Goal: Task Accomplishment & Management: Manage account settings

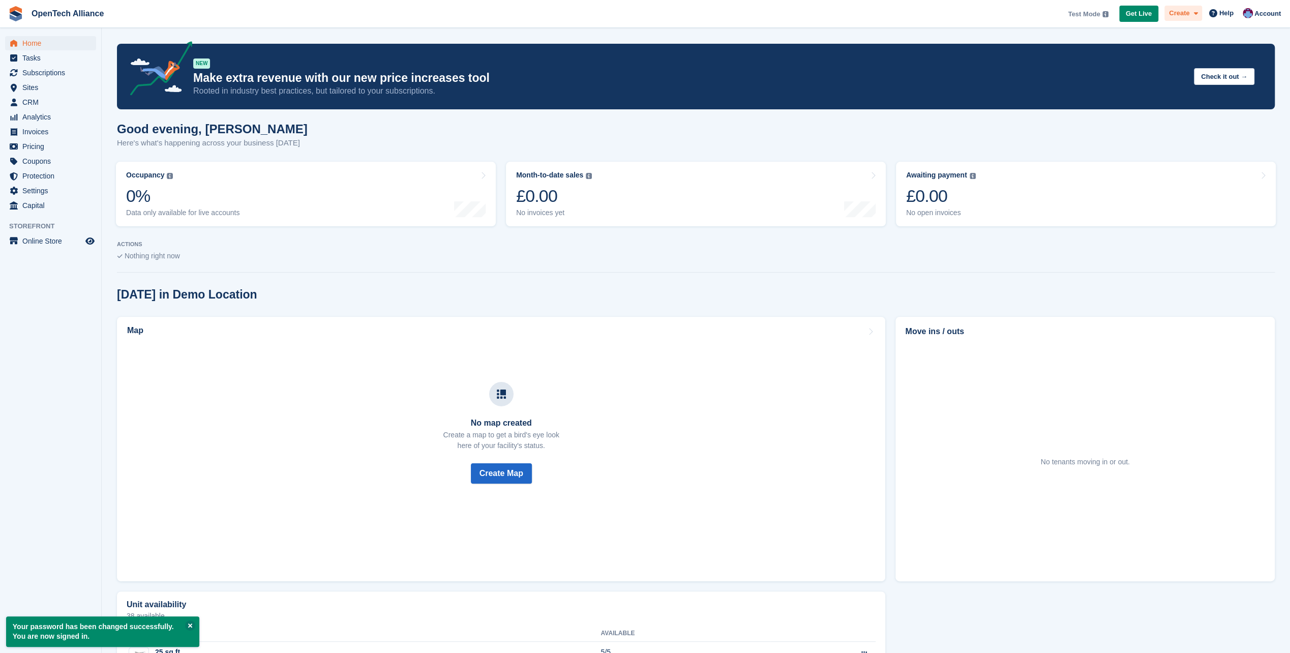
click at [1186, 15] on span "Create" at bounding box center [1179, 13] width 20 height 10
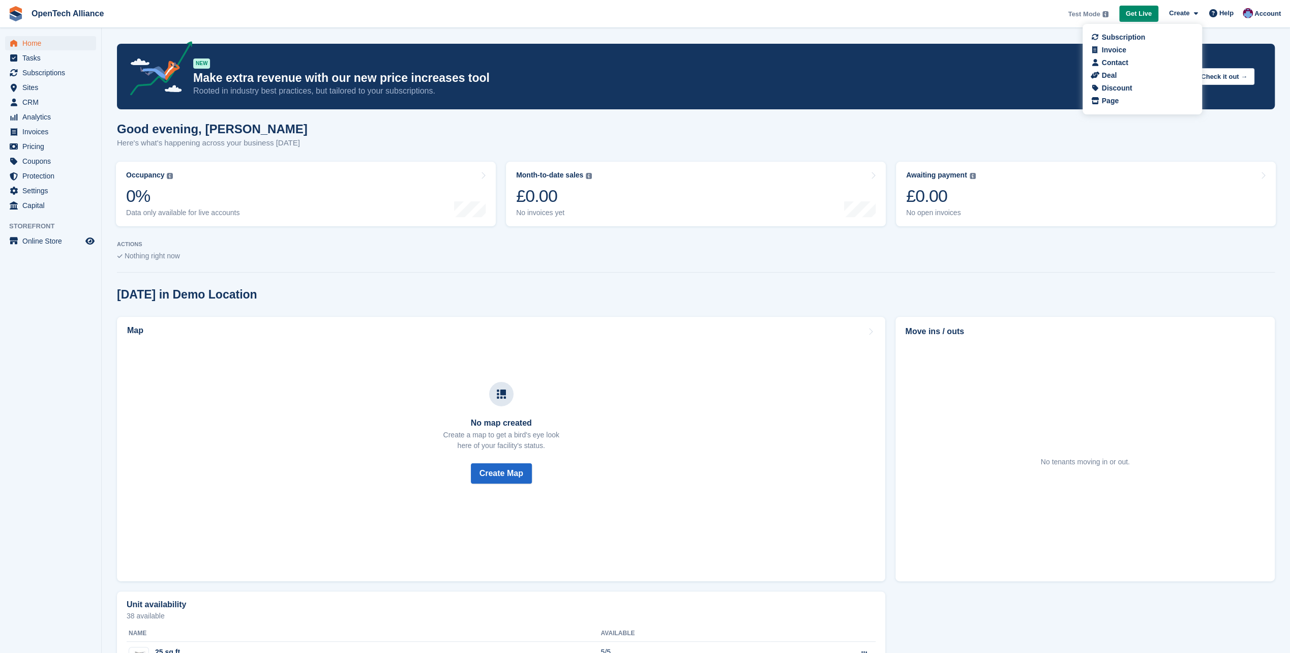
click at [945, 17] on span "OpenTech Alliance Test Mode Your account is currently in Test Mode. This allows…" at bounding box center [645, 13] width 1290 height 27
click at [1227, 17] on span "Help" at bounding box center [1226, 13] width 14 height 10
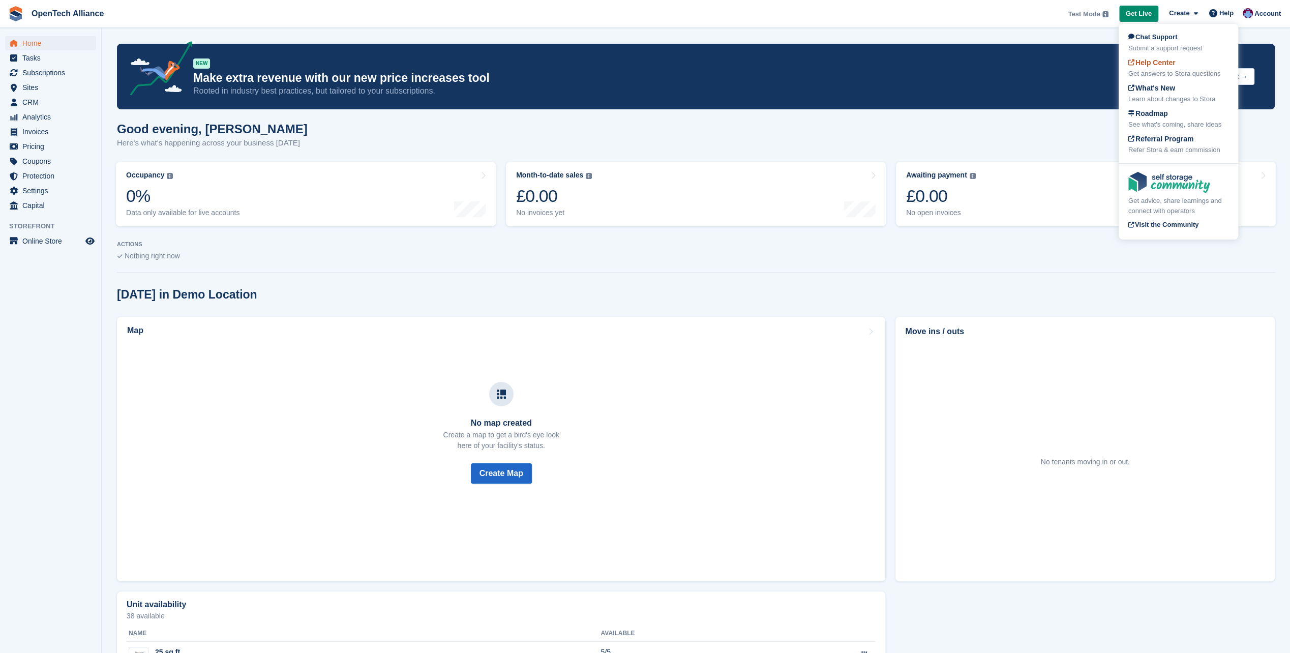
click at [1202, 73] on div "Get answers to Stora questions" at bounding box center [1178, 74] width 100 height 10
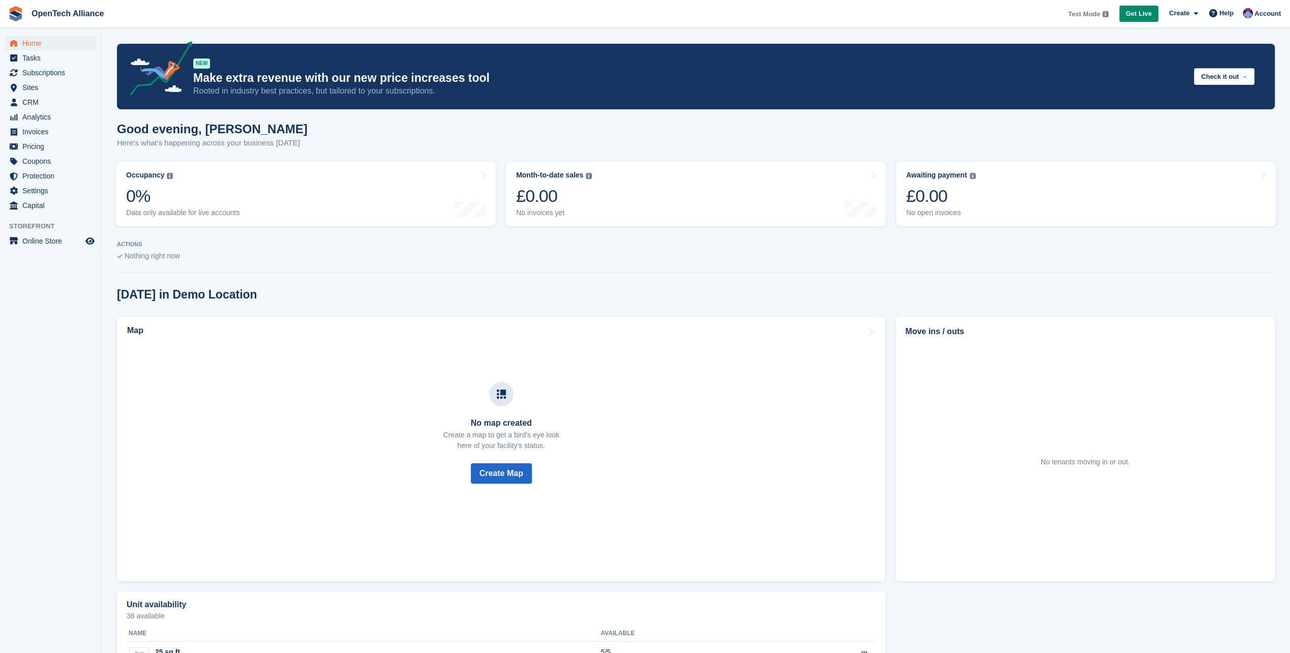
click at [10, 9] on img at bounding box center [15, 13] width 15 height 15
click at [38, 192] on span "Settings" at bounding box center [52, 191] width 61 height 14
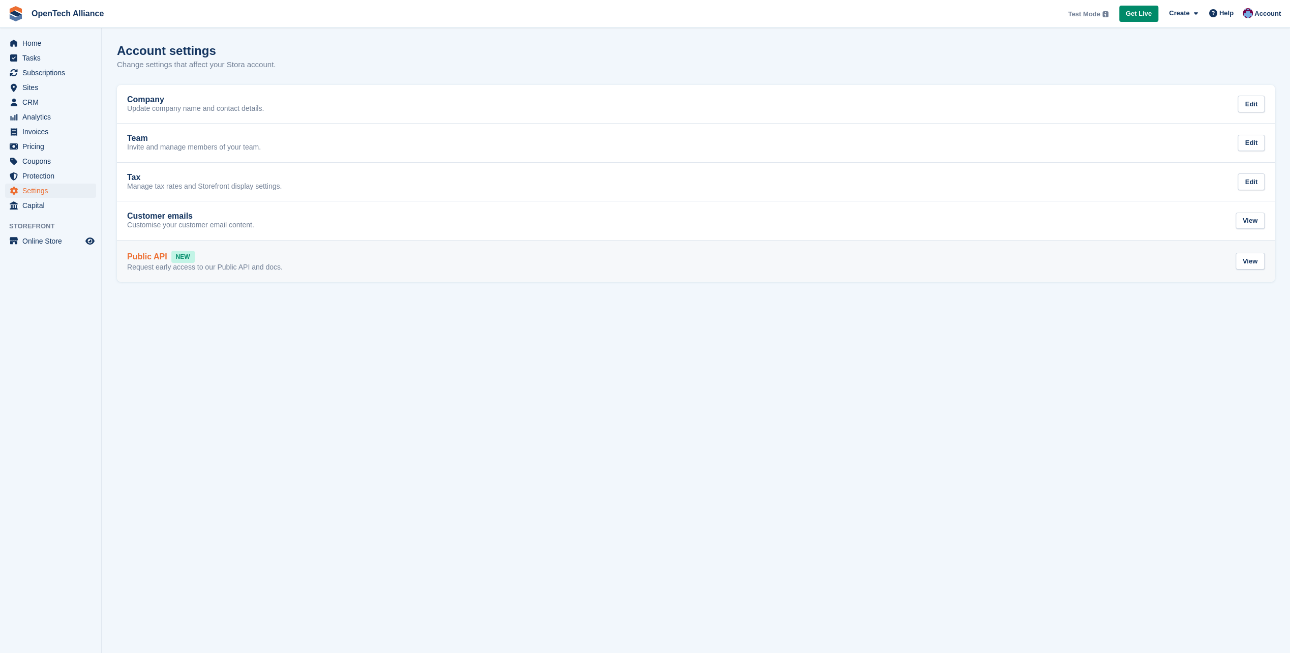
click at [345, 272] on link "Public API NEW Request early access to our Public API and docs. View" at bounding box center [696, 261] width 1158 height 42
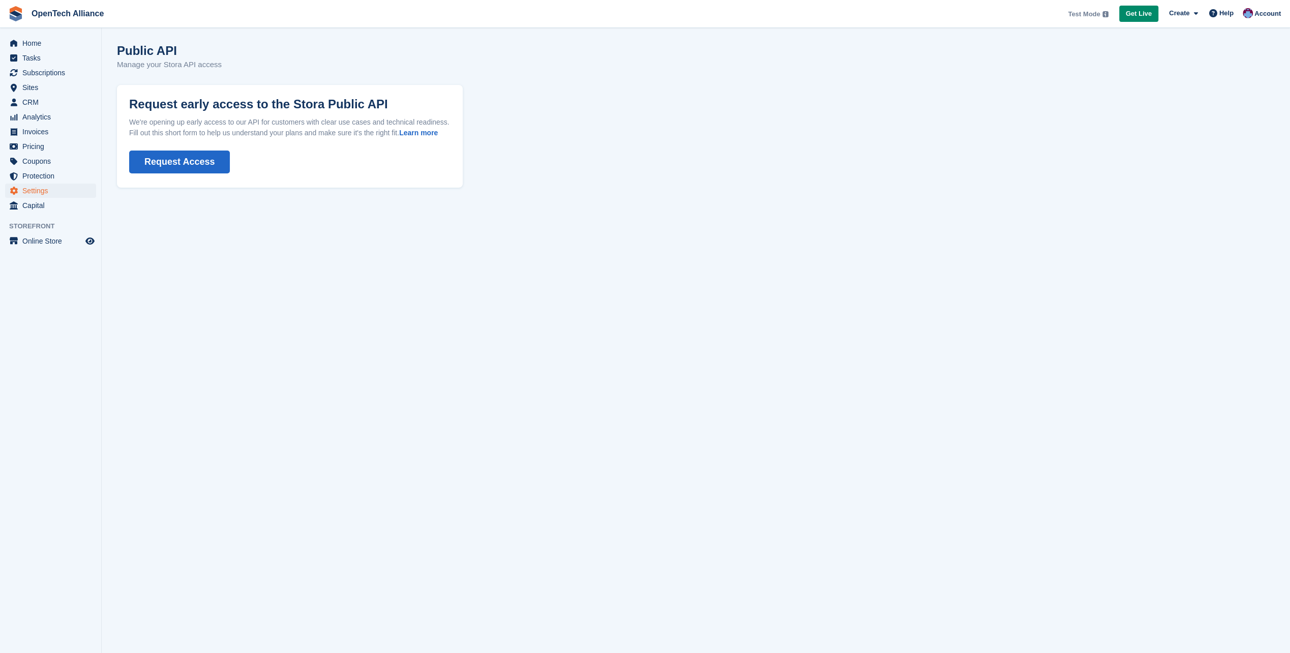
click at [182, 160] on button "Request Access" at bounding box center [179, 161] width 101 height 23
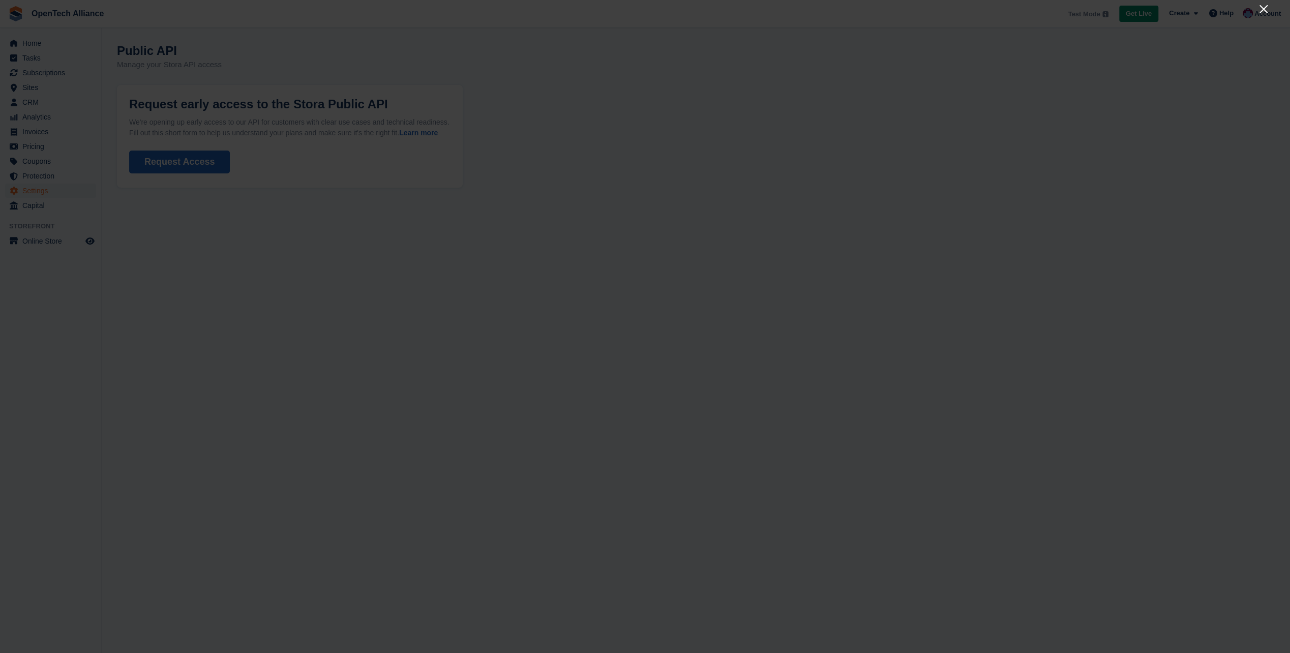
click at [1259, 11] on icon "Close" at bounding box center [1263, 9] width 12 height 12
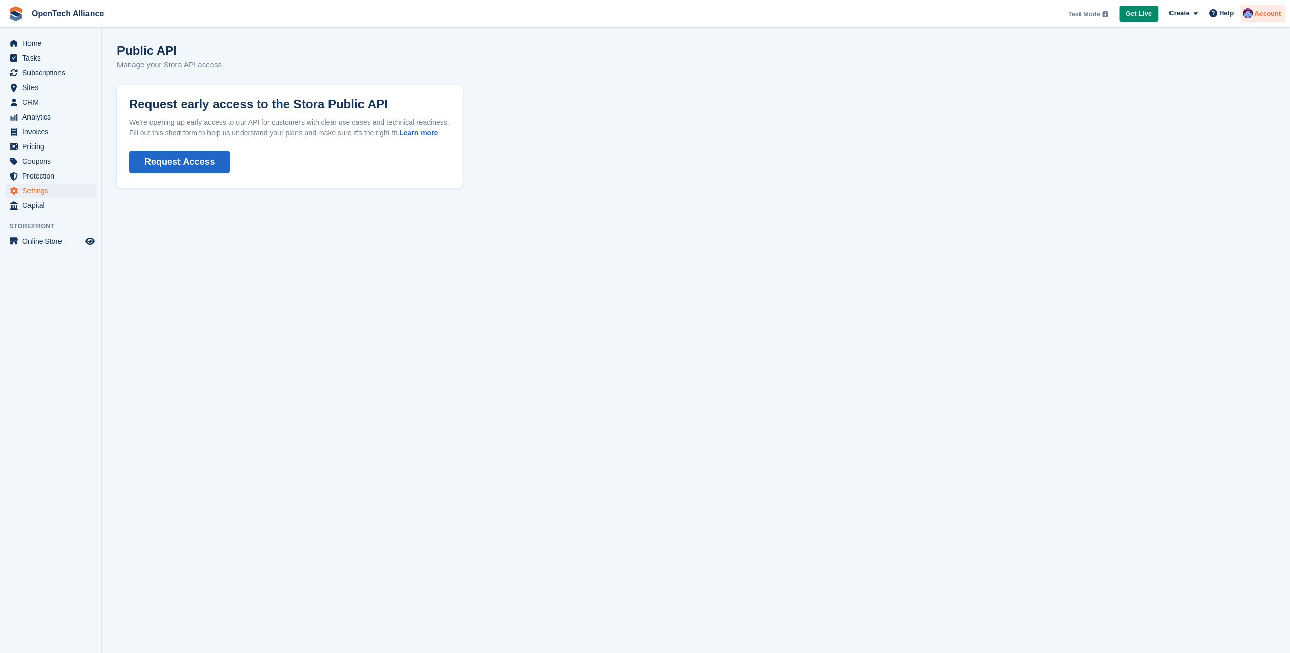
click at [1254, 16] on div "Account" at bounding box center [1262, 14] width 45 height 18
click at [1202, 90] on div "Edit Profile" at bounding box center [1194, 90] width 38 height 11
